Goal: Task Accomplishment & Management: Use online tool/utility

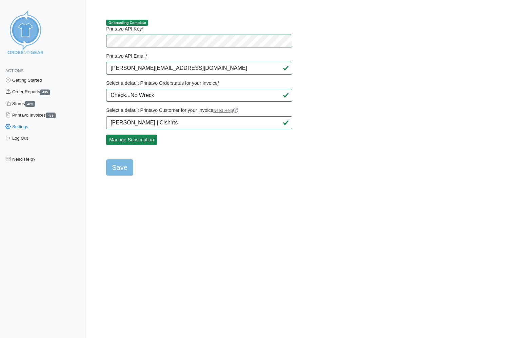
click at [35, 95] on link "Order Reports 435" at bounding box center [42, 92] width 85 height 12
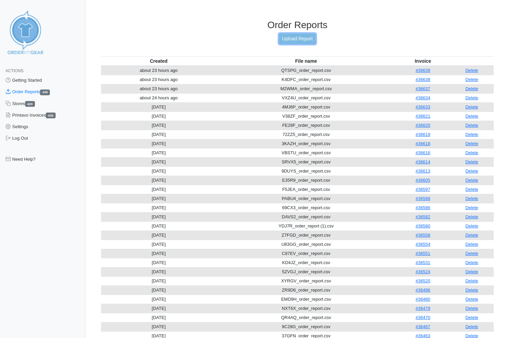
click at [297, 35] on link "Upload Report" at bounding box center [297, 39] width 37 height 11
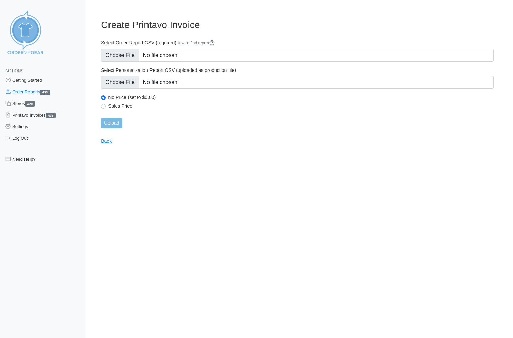
type input "C:\fakepath\U3CSD_order_report.csv"
click at [112, 125] on input "Upload" at bounding box center [111, 123] width 21 height 11
